Goal: Ask a question

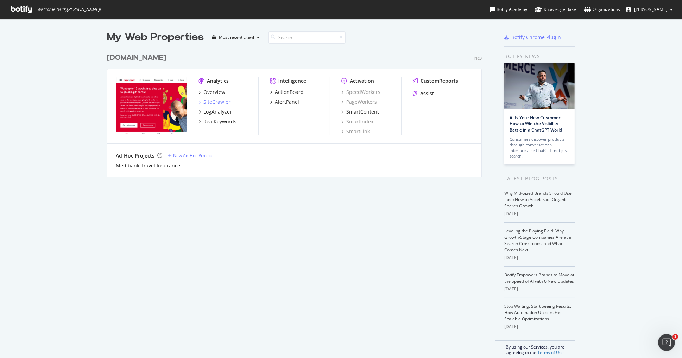
click at [218, 99] on div "SiteCrawler" at bounding box center [216, 101] width 27 height 7
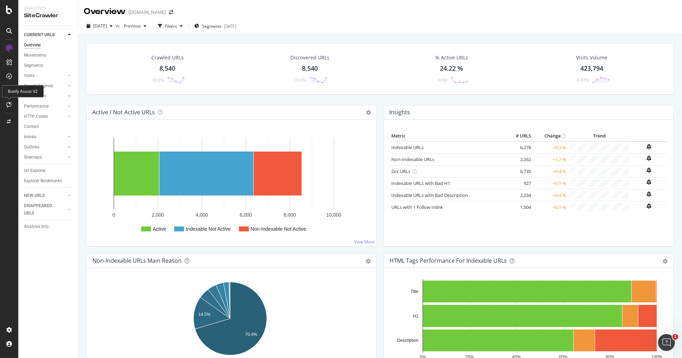
click at [7, 104] on icon at bounding box center [9, 105] width 5 height 6
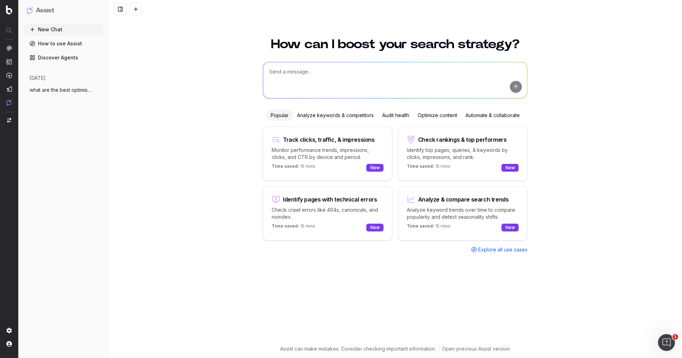
click at [382, 72] on textarea at bounding box center [395, 80] width 264 height 36
paste textarea "https://www.medibank.com.au/health-support/"
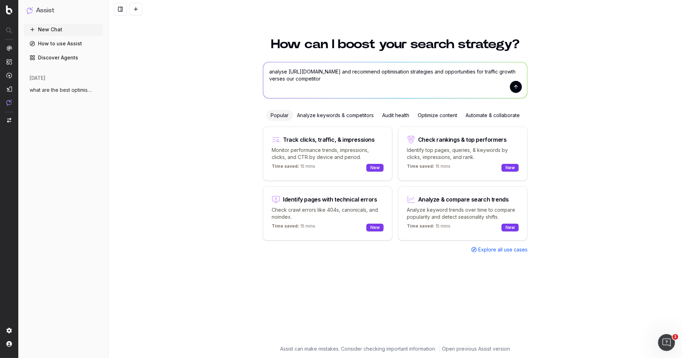
type textarea "analyse https://www.medibank.com.au/health-support/ and recommend optimisation …"
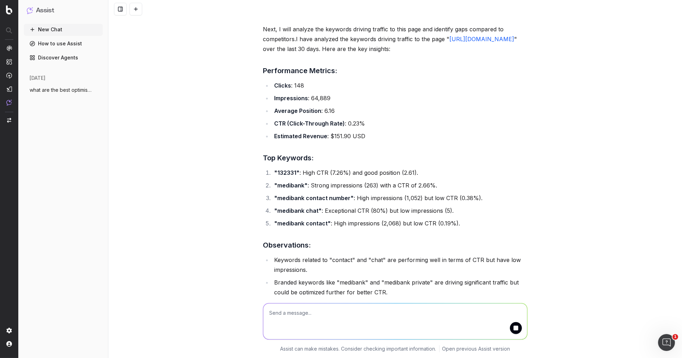
scroll to position [671, 0]
